Goal: Find specific page/section: Find specific page/section

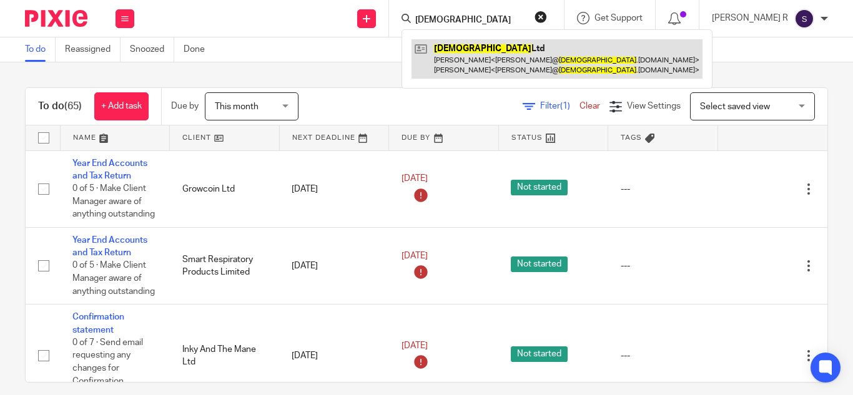
type input "[DEMOGRAPHIC_DATA]"
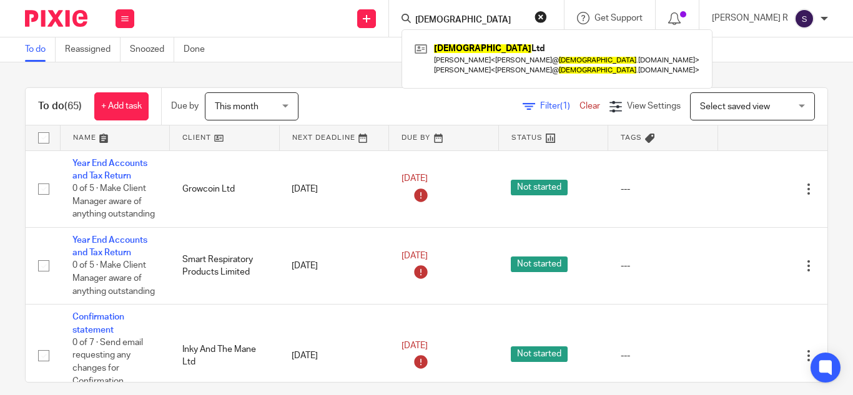
click at [378, 71] on div "To do (65) + Add task Due by This month This month [DATE] [DATE] This week Next…" at bounding box center [426, 228] width 853 height 333
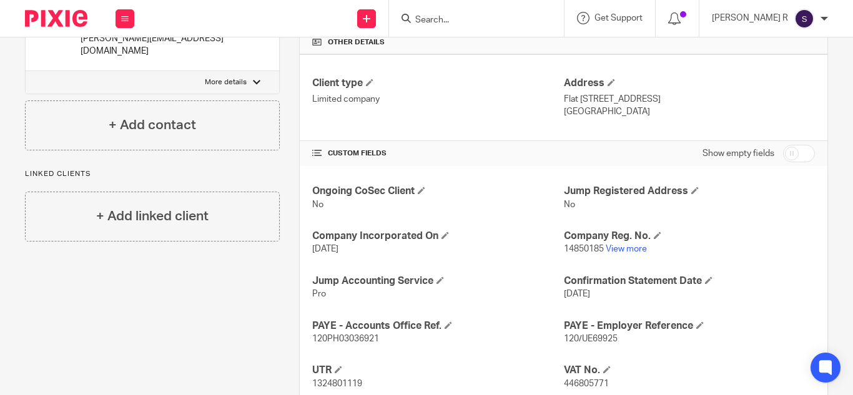
scroll to position [489, 0]
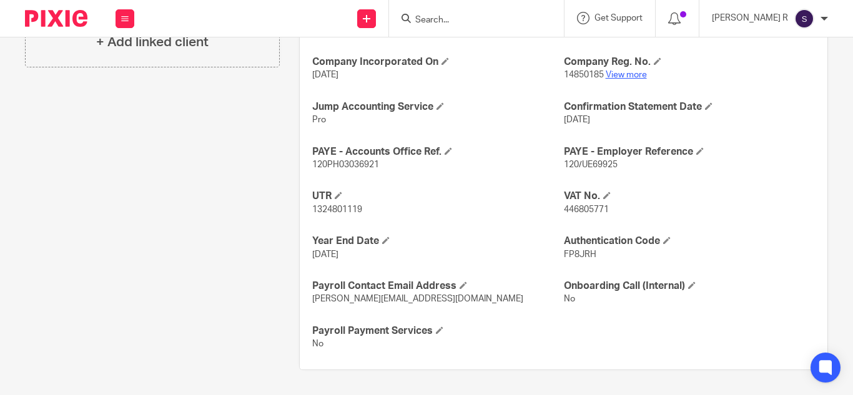
click at [614, 74] on link "View more" at bounding box center [626, 75] width 41 height 9
click at [477, 25] on input "Search" at bounding box center [470, 20] width 112 height 11
type input "meti"
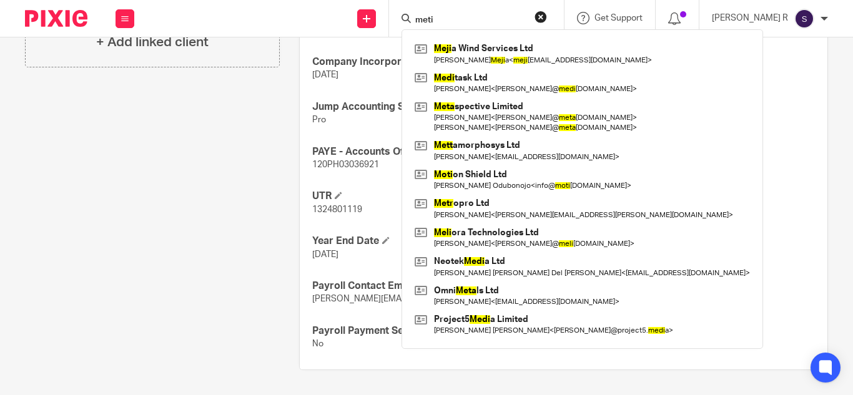
drag, startPoint x: 479, startPoint y: 19, endPoint x: 450, endPoint y: 21, distance: 29.4
click at [450, 21] on div "meti" at bounding box center [473, 19] width 145 height 16
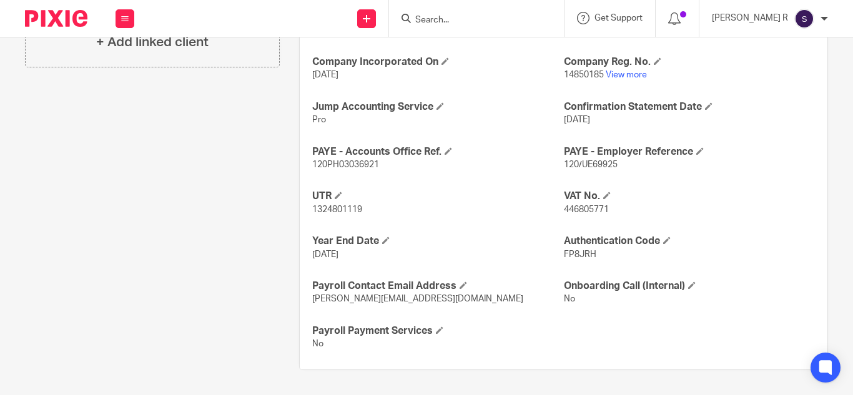
click at [255, 209] on div "Client contacts George Marangos-Gilks (Director) CC in auto emails 07766831561 …" at bounding box center [143, 7] width 274 height 727
